Goal: Task Accomplishment & Management: Use online tool/utility

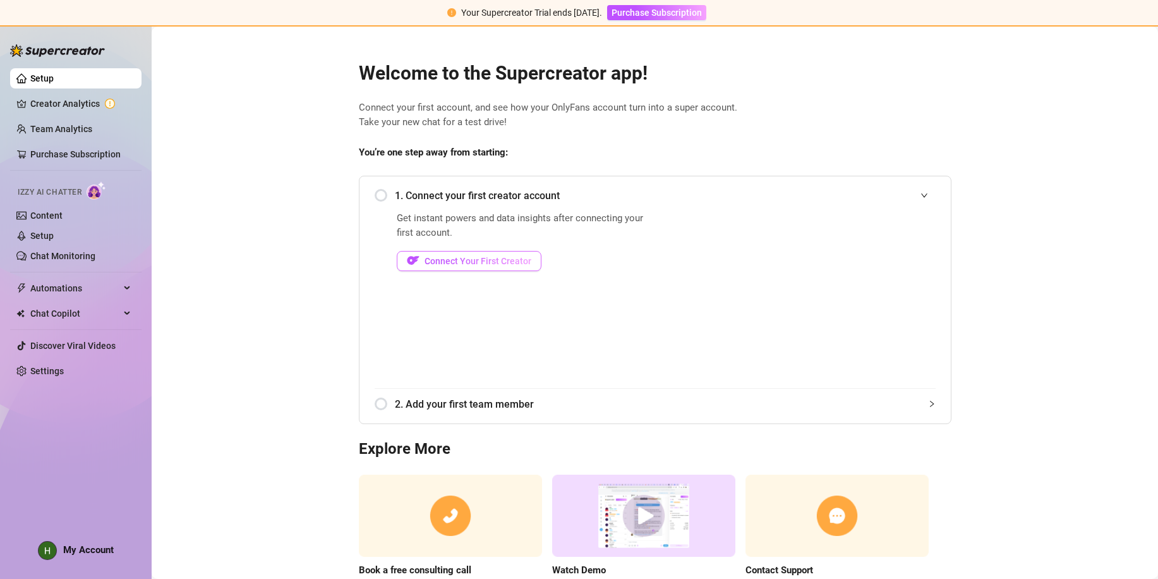
click at [491, 260] on span "Connect Your First Creator" at bounding box center [477, 261] width 107 height 10
click at [485, 266] on span "Connect Your First Creator" at bounding box center [477, 261] width 107 height 10
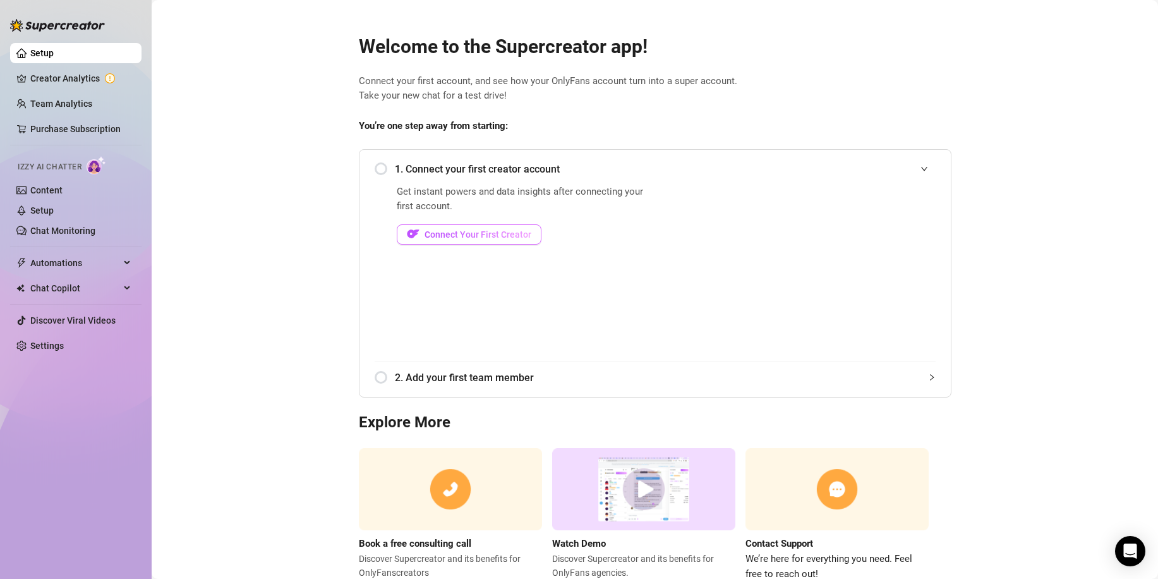
click at [474, 233] on span "Connect Your First Creator" at bounding box center [477, 234] width 107 height 10
click at [447, 236] on span "Connect Your First Creator" at bounding box center [477, 234] width 107 height 10
